Goal: Navigation & Orientation: Find specific page/section

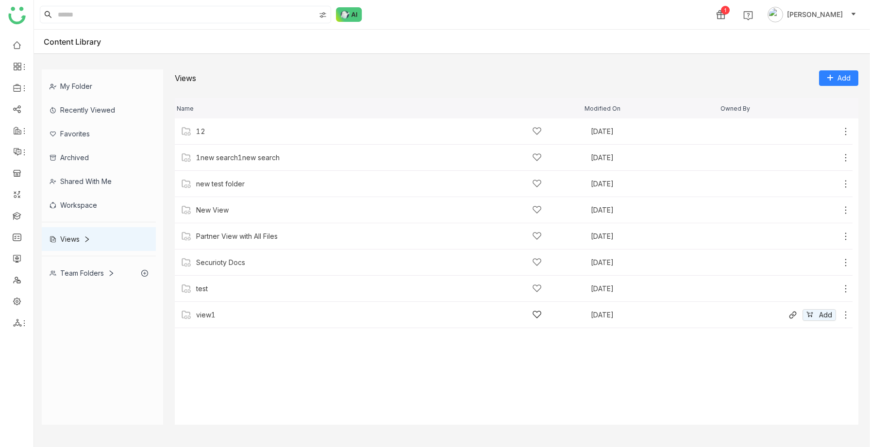
click at [219, 314] on div "view1" at bounding box center [369, 315] width 346 height 10
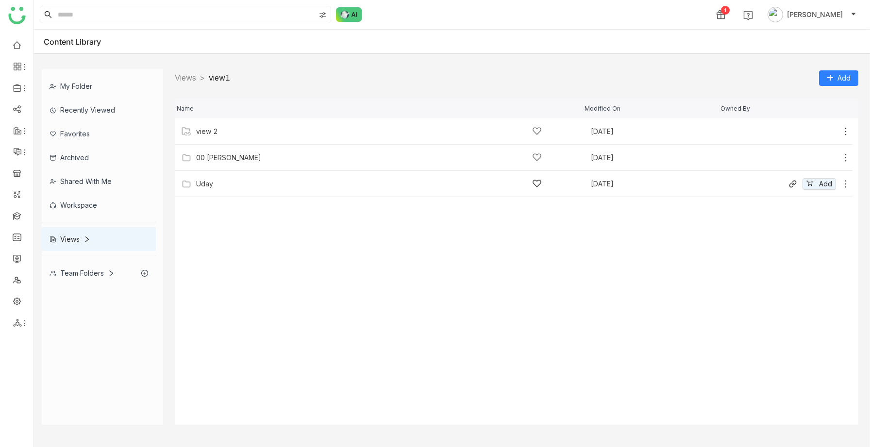
click at [224, 190] on div "Uday [DATE] Add" at bounding box center [514, 184] width 678 height 26
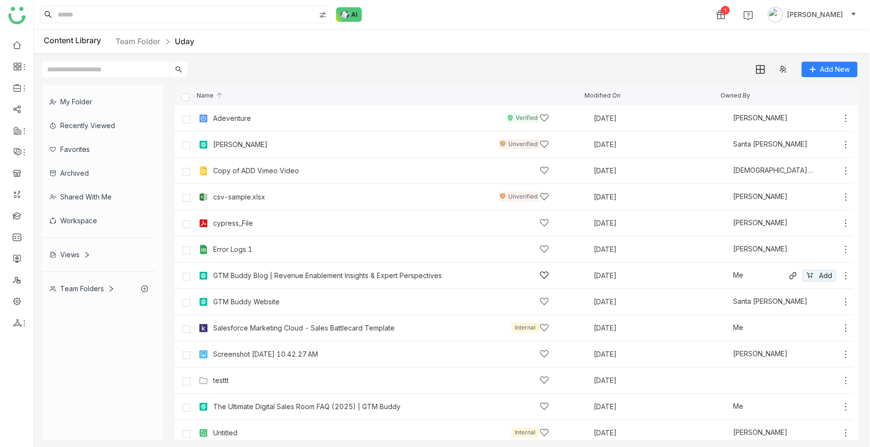
scroll to position [58, 0]
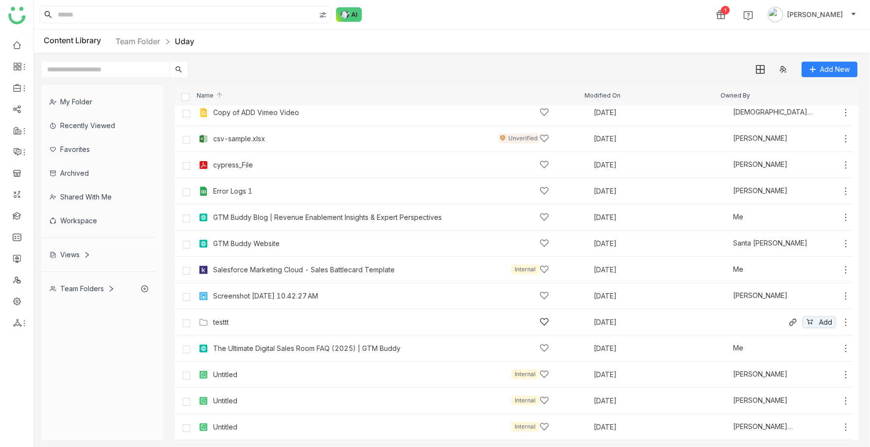
click at [224, 322] on div "testtt" at bounding box center [221, 322] width 16 height 8
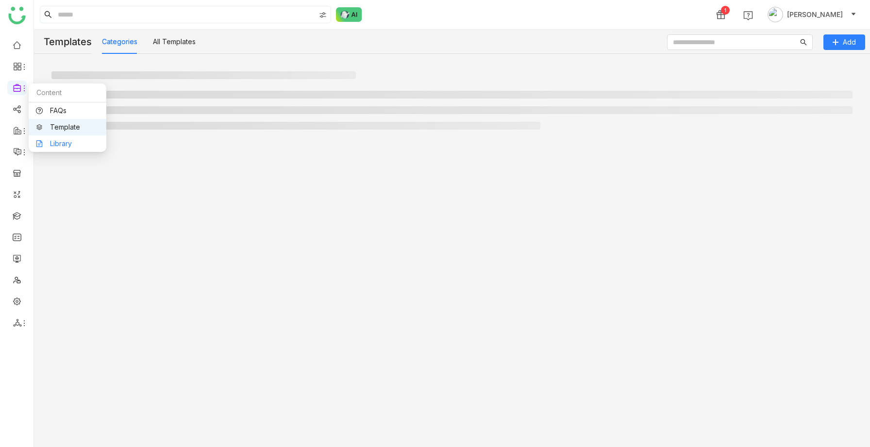
click at [50, 140] on link "Library" at bounding box center [67, 143] width 63 height 7
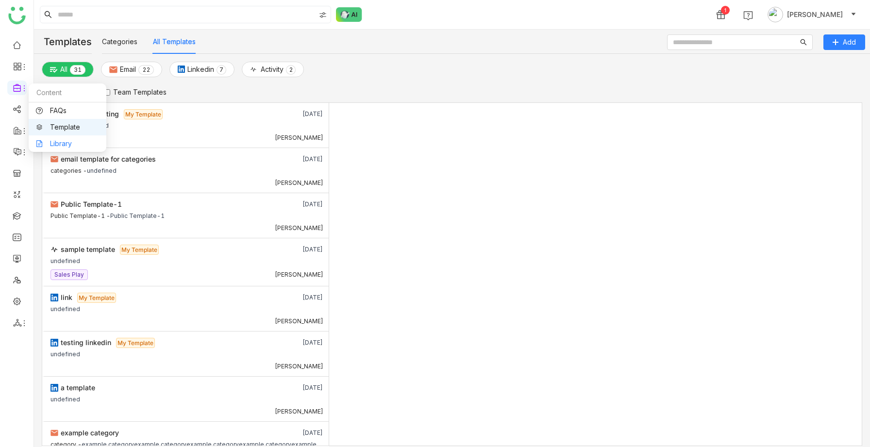
click at [54, 145] on link "Library" at bounding box center [67, 143] width 63 height 7
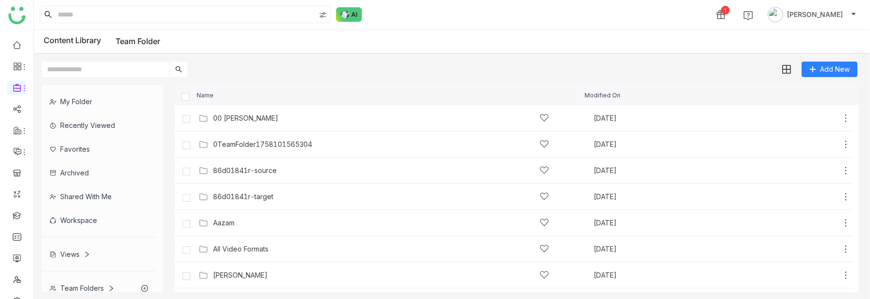
click at [73, 251] on div "Views" at bounding box center [70, 254] width 41 height 8
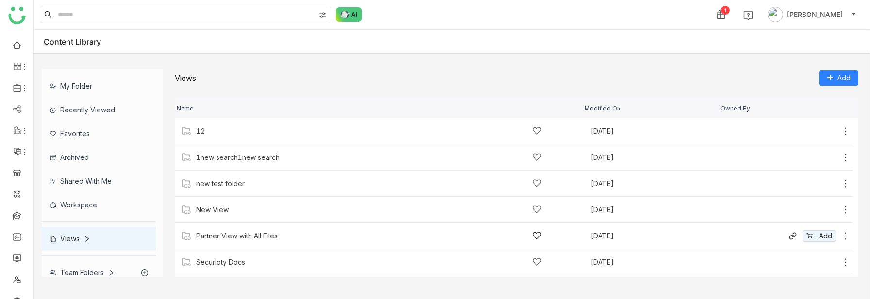
scroll to position [51, 0]
click at [217, 235] on div "test" at bounding box center [369, 237] width 346 height 10
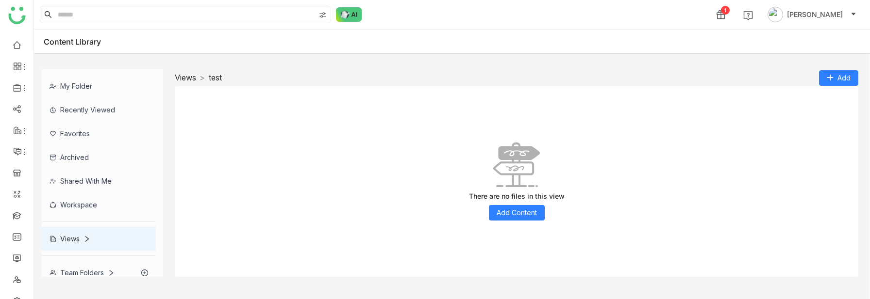
click at [185, 79] on link "Views" at bounding box center [185, 78] width 21 height 10
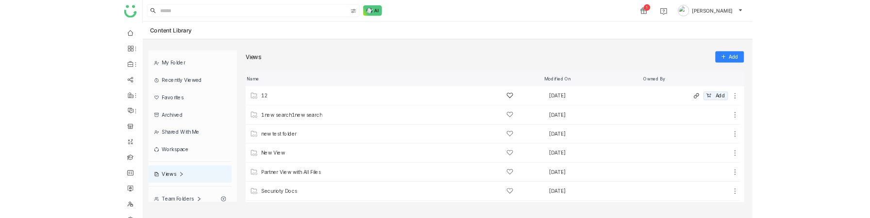
scroll to position [51, 0]
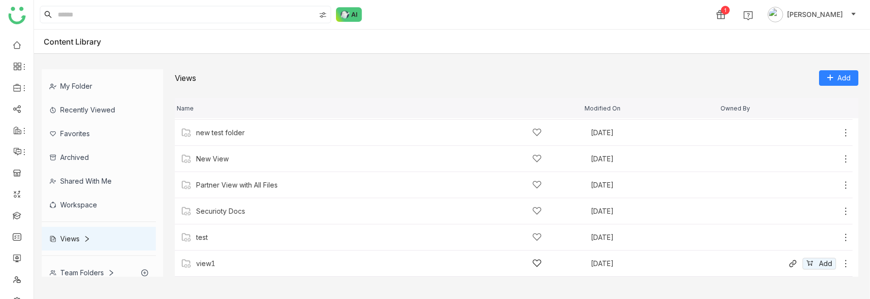
click at [209, 259] on div "view1" at bounding box center [369, 264] width 346 height 10
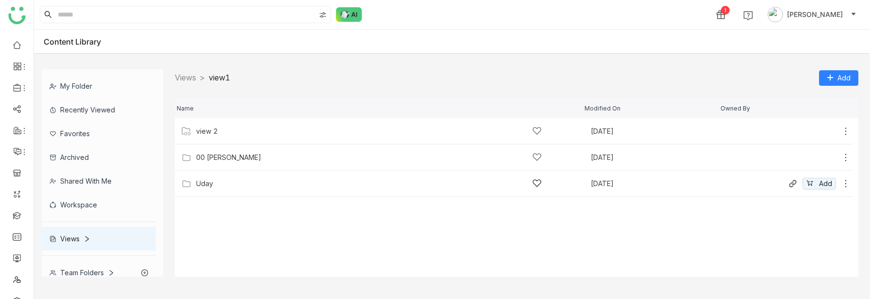
click at [201, 186] on div "Uday" at bounding box center [204, 184] width 17 height 8
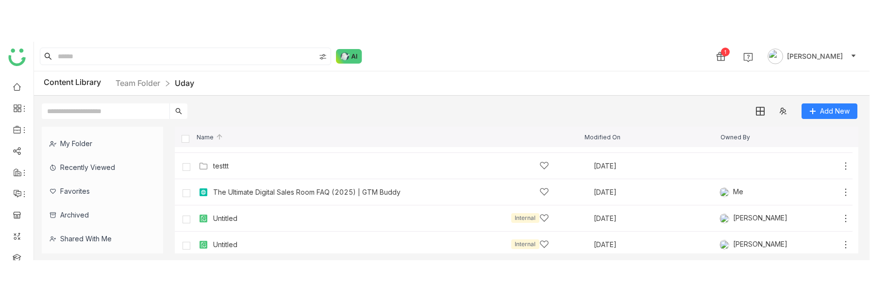
scroll to position [89, 0]
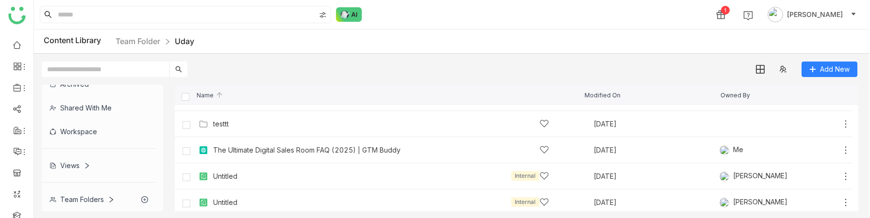
click at [71, 167] on div "Views" at bounding box center [70, 166] width 41 height 8
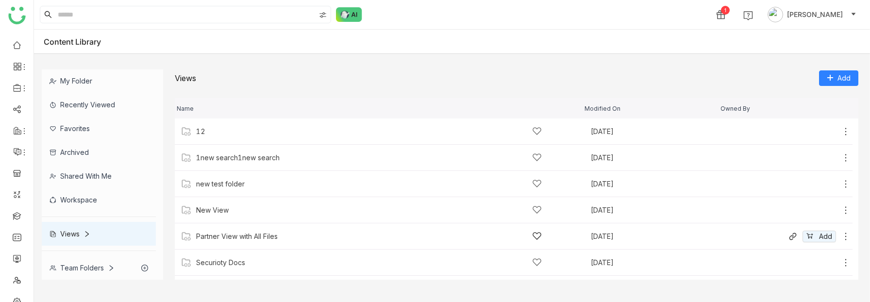
scroll to position [49, 0]
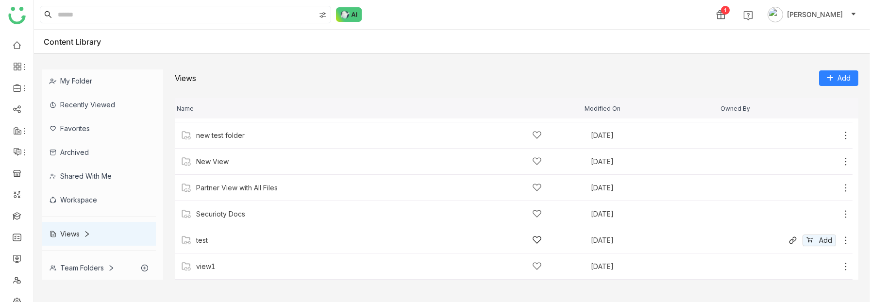
click at [225, 241] on div "test" at bounding box center [369, 240] width 346 height 10
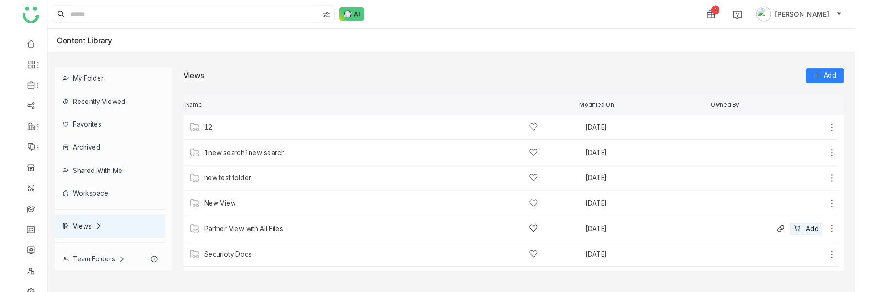
scroll to position [49, 0]
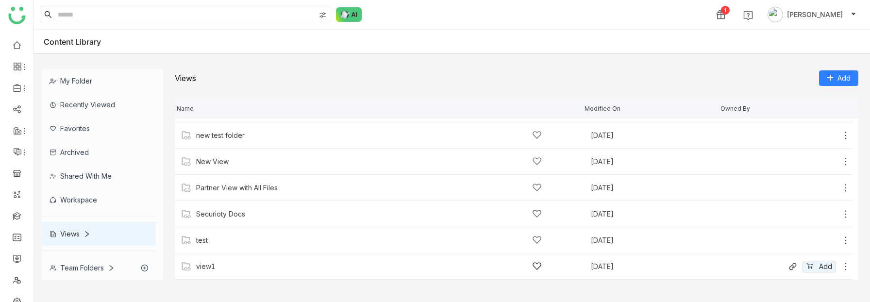
click at [224, 264] on div "view1" at bounding box center [369, 266] width 346 height 10
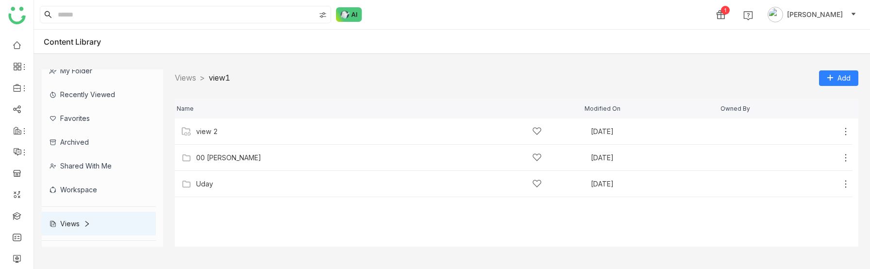
scroll to position [38, 0]
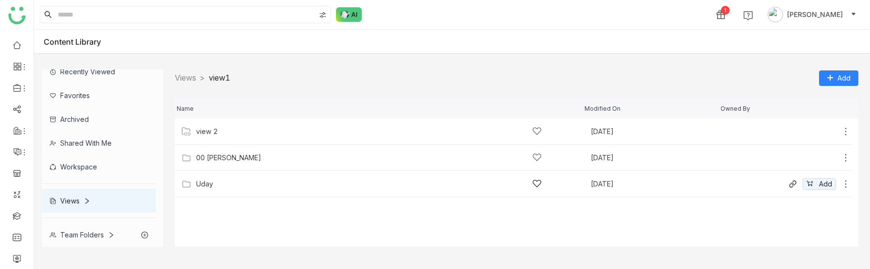
click at [207, 191] on div "Uday [DATE] Add" at bounding box center [514, 184] width 678 height 26
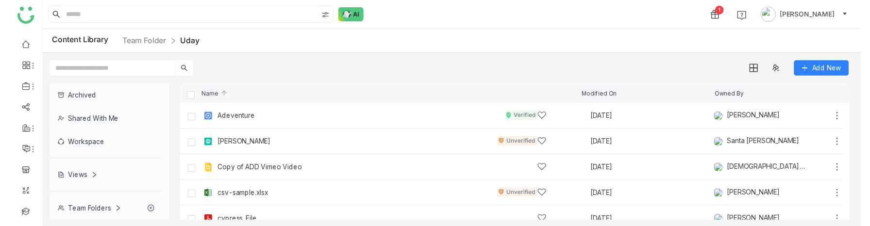
scroll to position [82, 0]
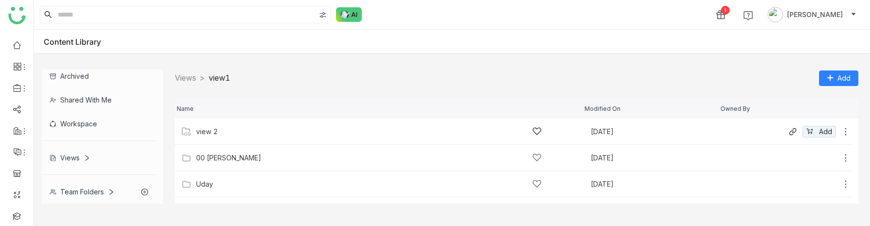
click at [247, 134] on div "view 2" at bounding box center [369, 131] width 346 height 10
click at [186, 77] on link "Views" at bounding box center [185, 78] width 21 height 10
click at [199, 136] on div "12 Aug 13, 2025 Add" at bounding box center [514, 131] width 678 height 26
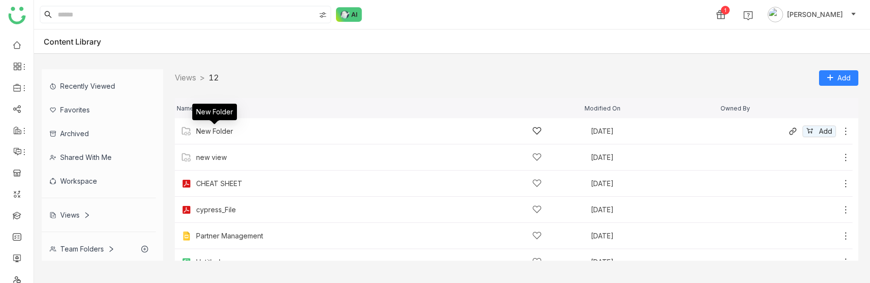
click at [225, 132] on div "New Folder" at bounding box center [214, 132] width 37 height 8
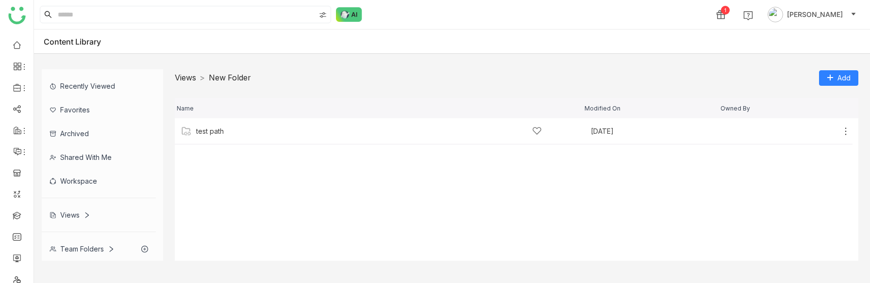
click at [185, 80] on link "Views" at bounding box center [185, 78] width 21 height 10
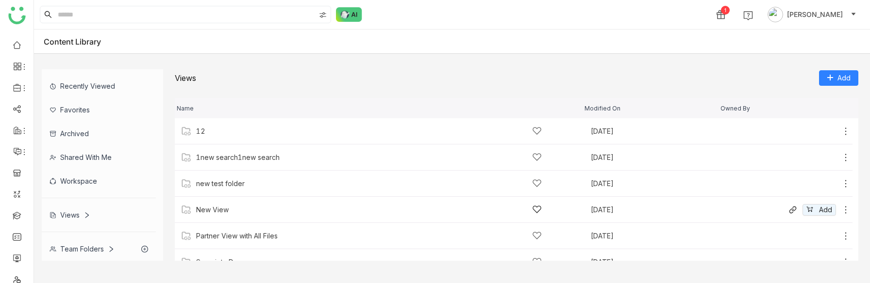
scroll to position [67, 0]
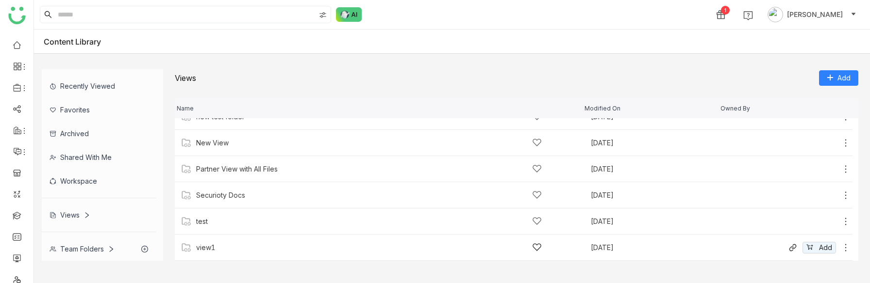
click at [243, 245] on div "view1" at bounding box center [369, 248] width 346 height 10
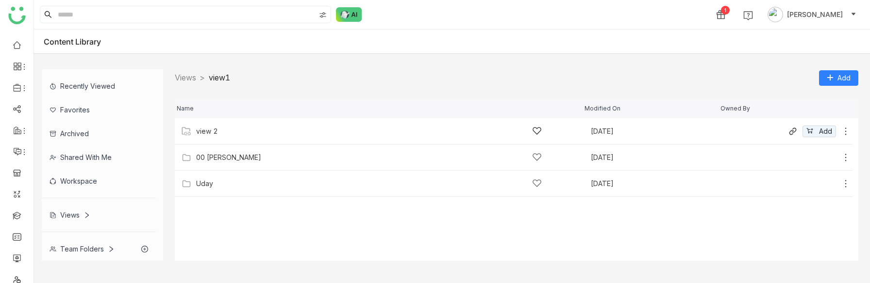
click at [223, 137] on div "view 2 Sep 17, 2025 Add" at bounding box center [514, 131] width 678 height 26
click at [216, 134] on div "sravs" at bounding box center [369, 131] width 346 height 10
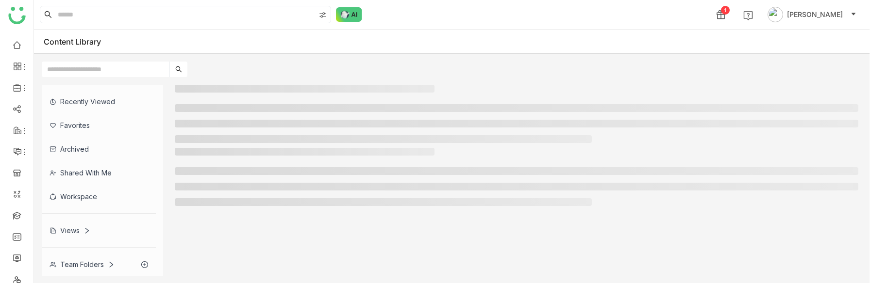
scroll to position [24, 0]
